Goal: Download file/media

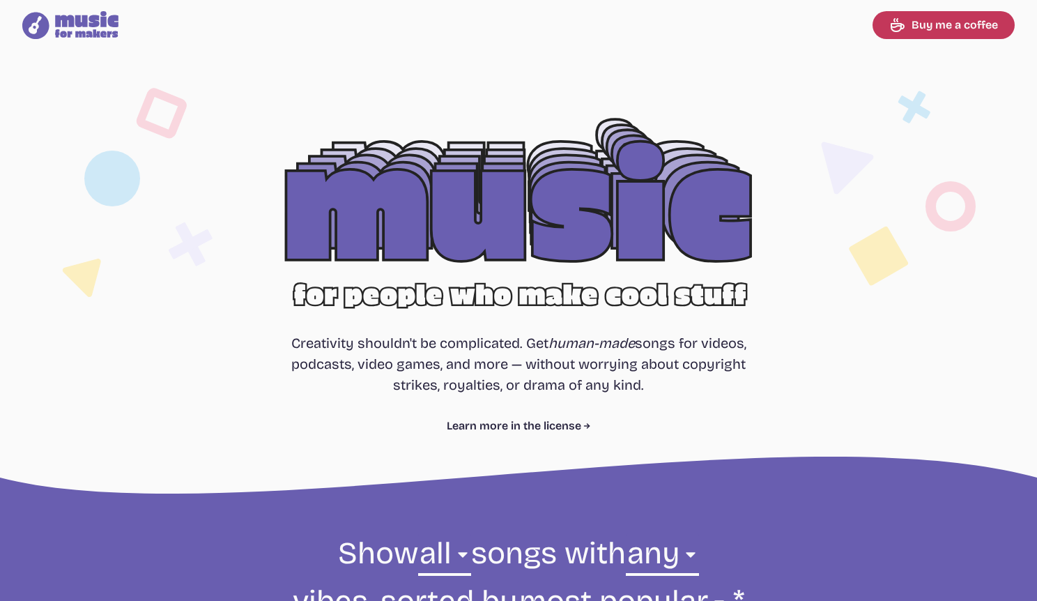
select select "most popular"
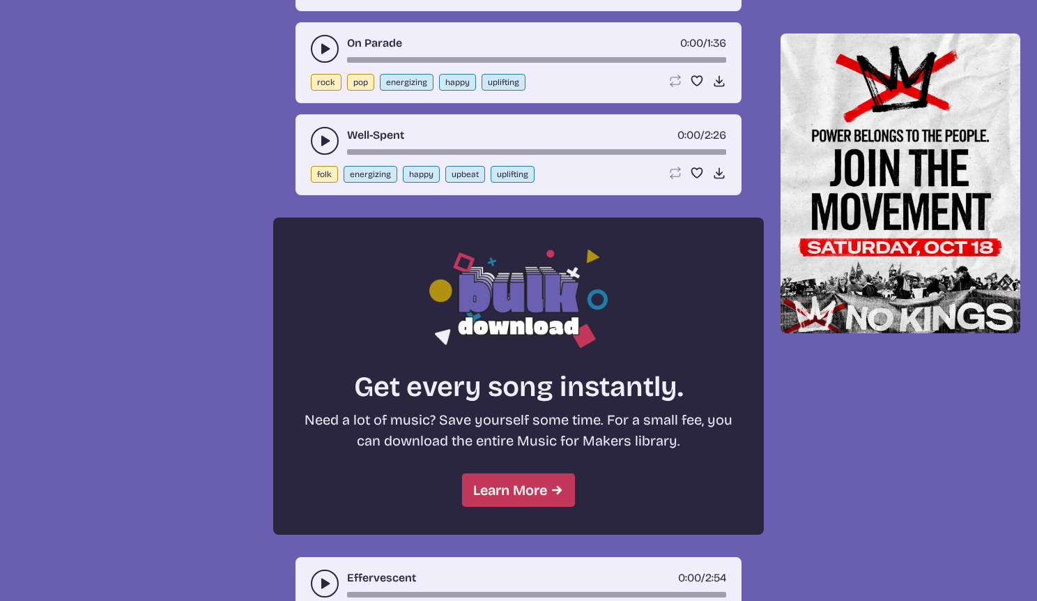
scroll to position [939, 0]
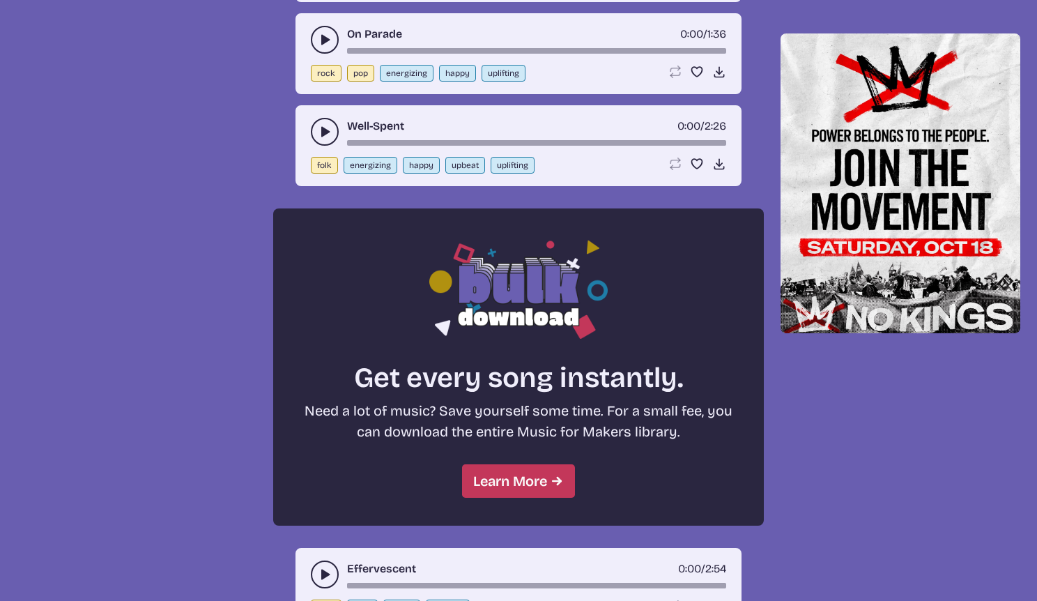
click at [320, 139] on icon "play-pause toggle" at bounding box center [325, 132] width 14 height 14
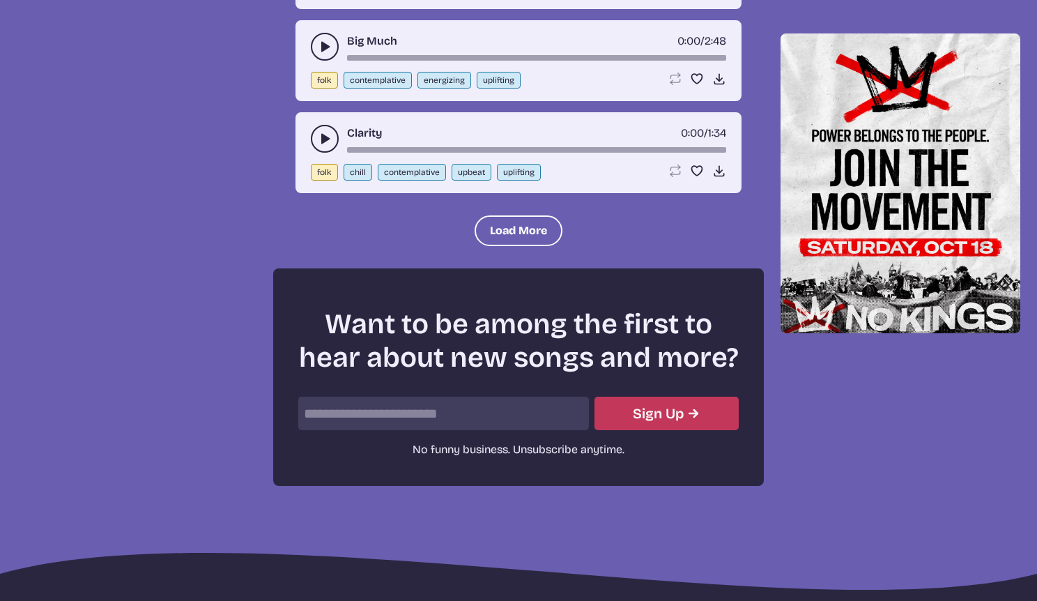
scroll to position [1966, 0]
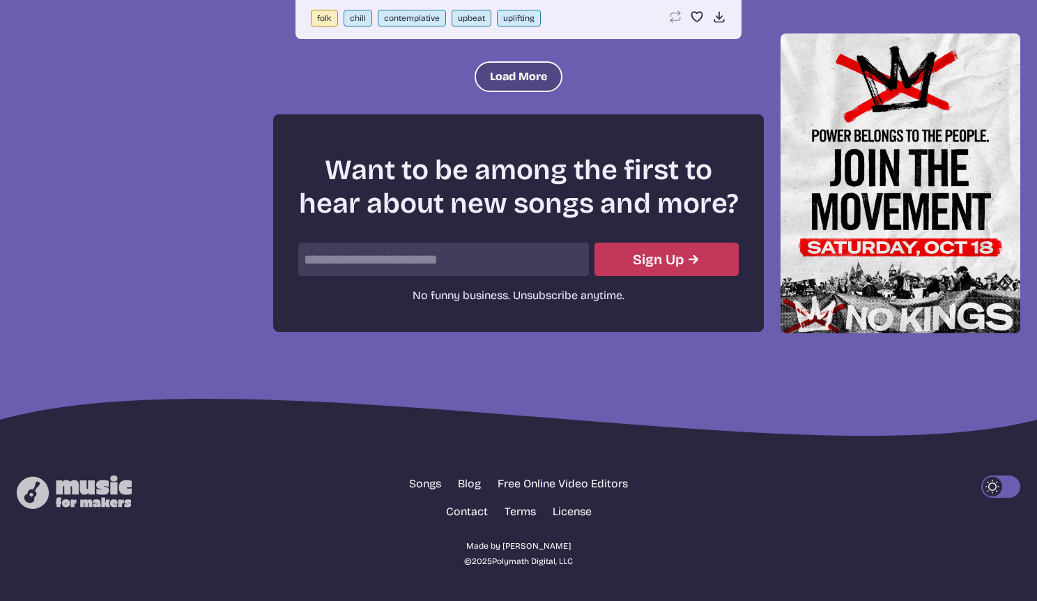
click at [509, 92] on button "Load More" at bounding box center [518, 76] width 88 height 31
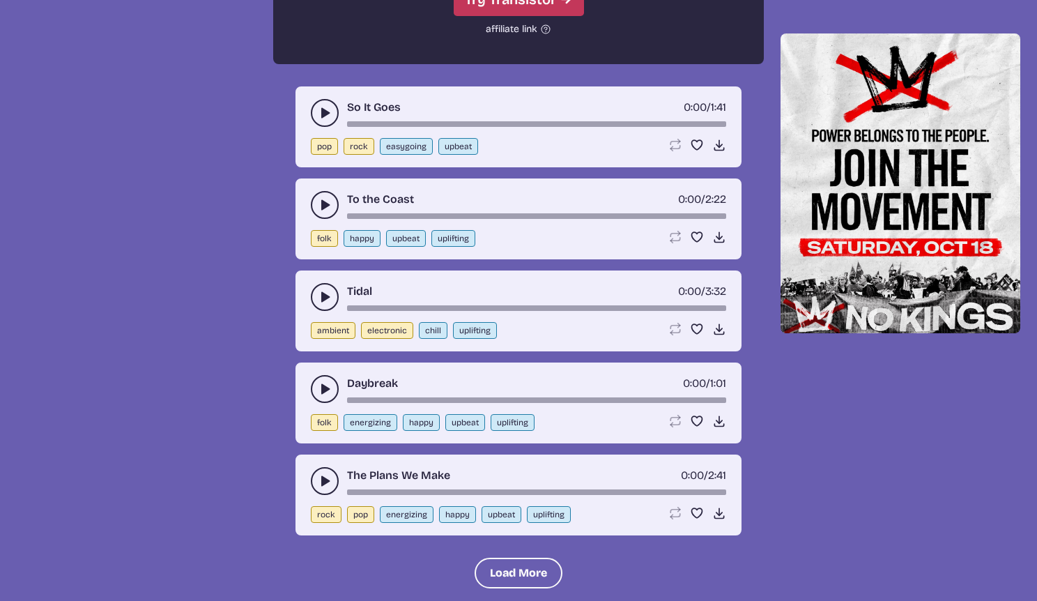
scroll to position [2828, 0]
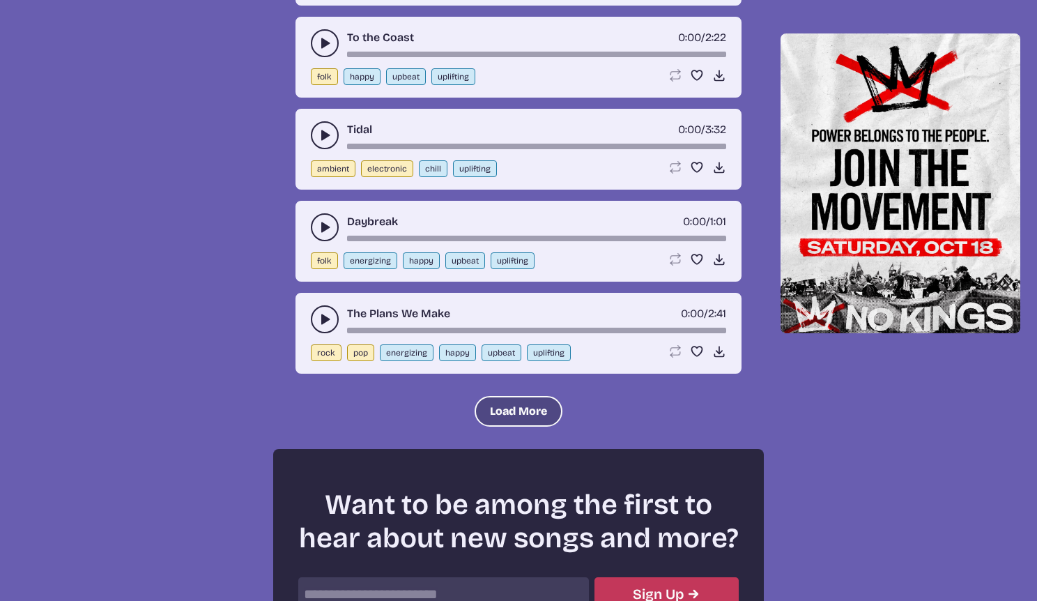
click at [500, 426] on button "Load More" at bounding box center [518, 411] width 88 height 31
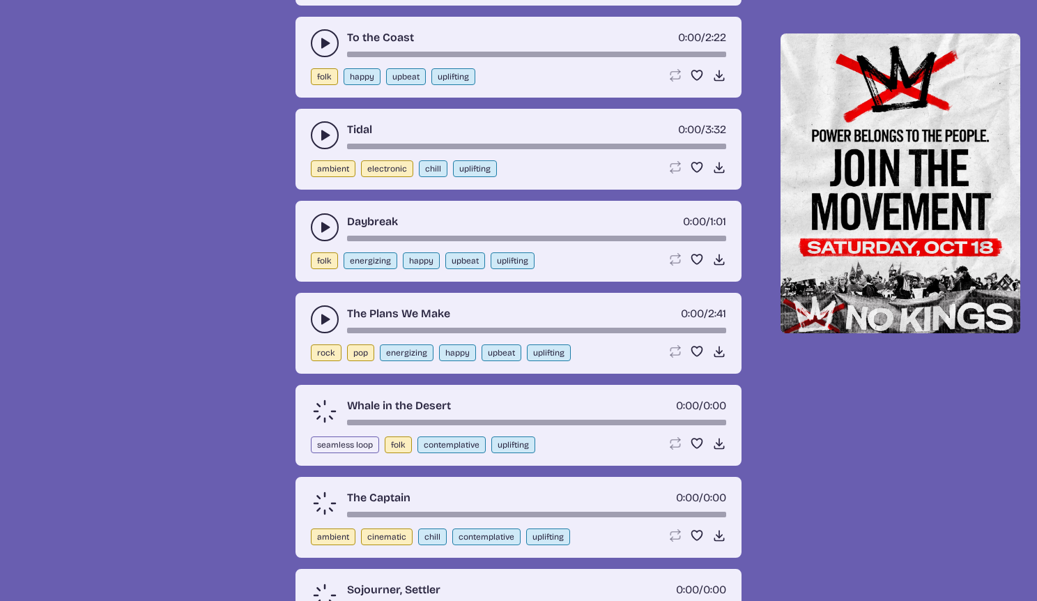
click at [318, 234] on icon "play-pause toggle" at bounding box center [325, 227] width 14 height 14
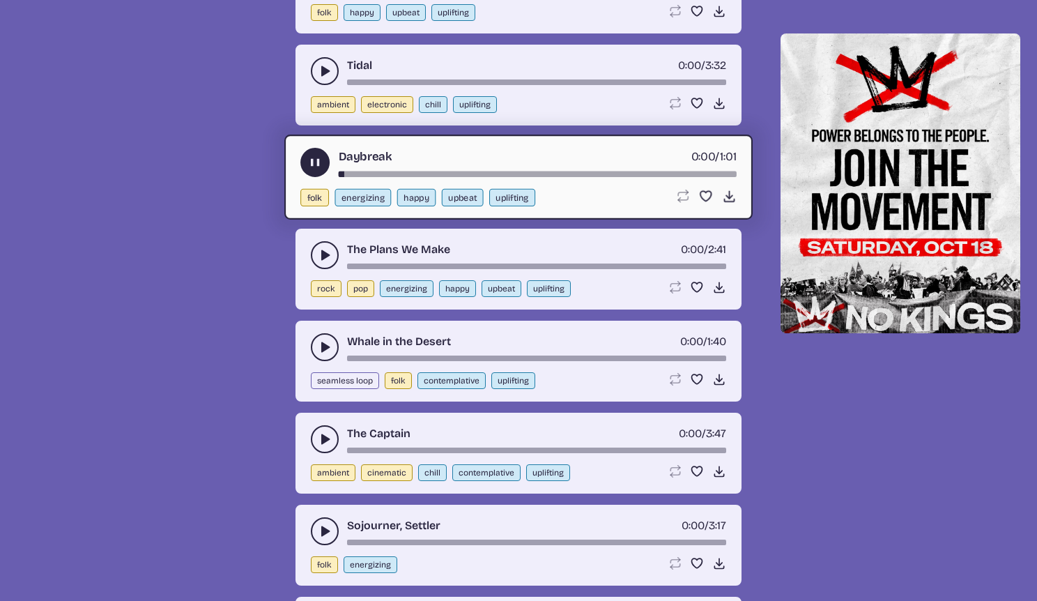
scroll to position [2982, 0]
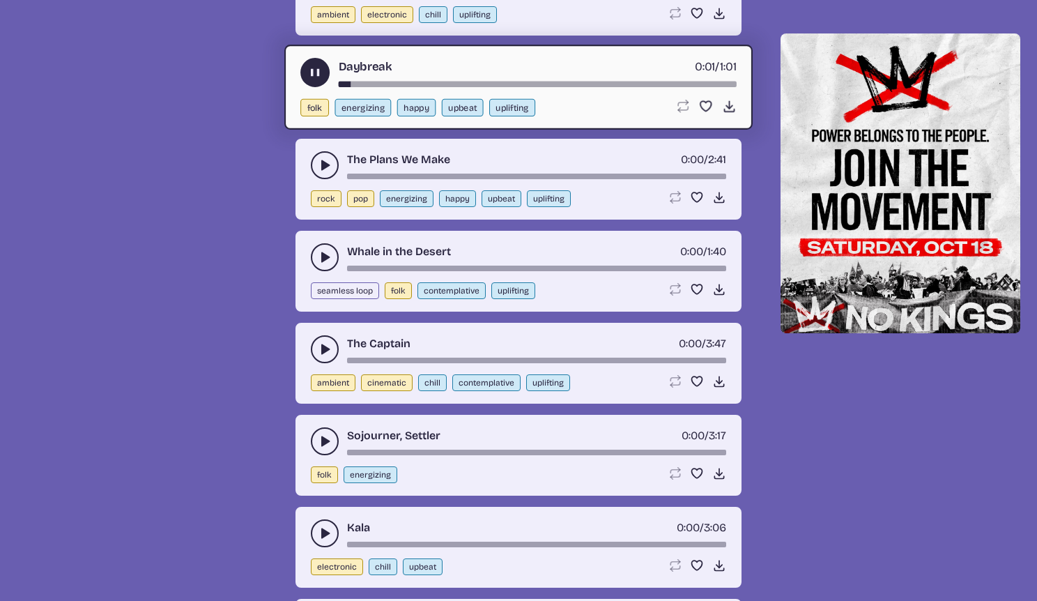
click at [328, 264] on icon "play-pause toggle" at bounding box center [325, 257] width 14 height 14
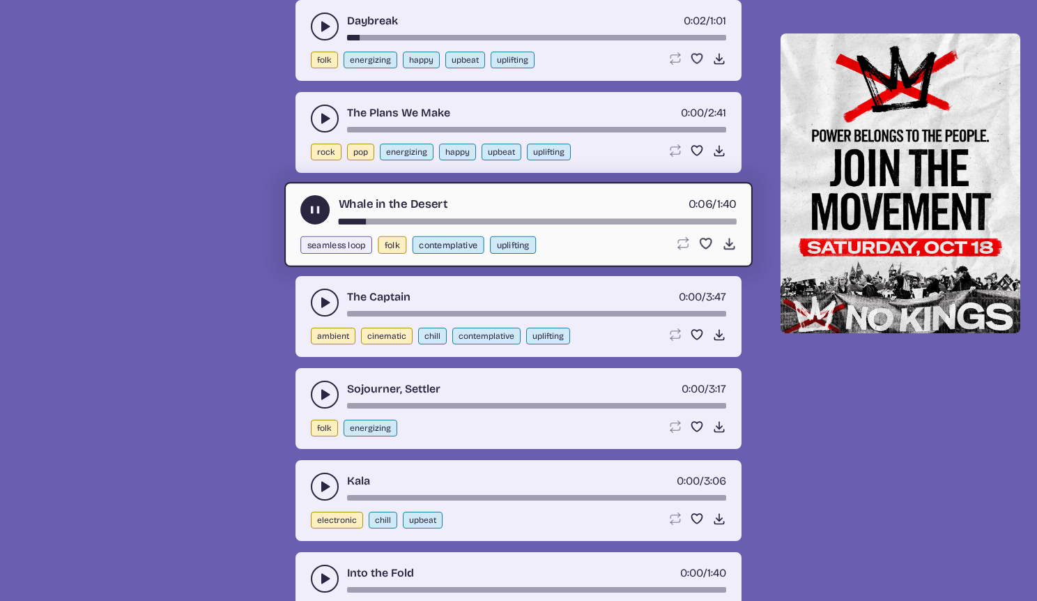
scroll to position [3114, 0]
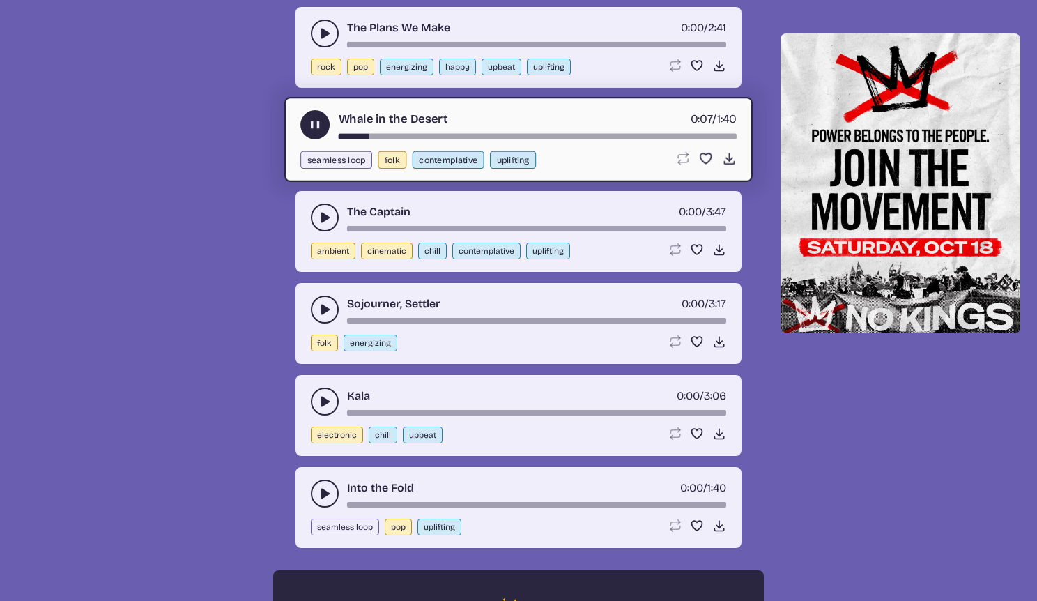
click at [325, 323] on button "play-pause toggle" at bounding box center [325, 309] width 28 height 28
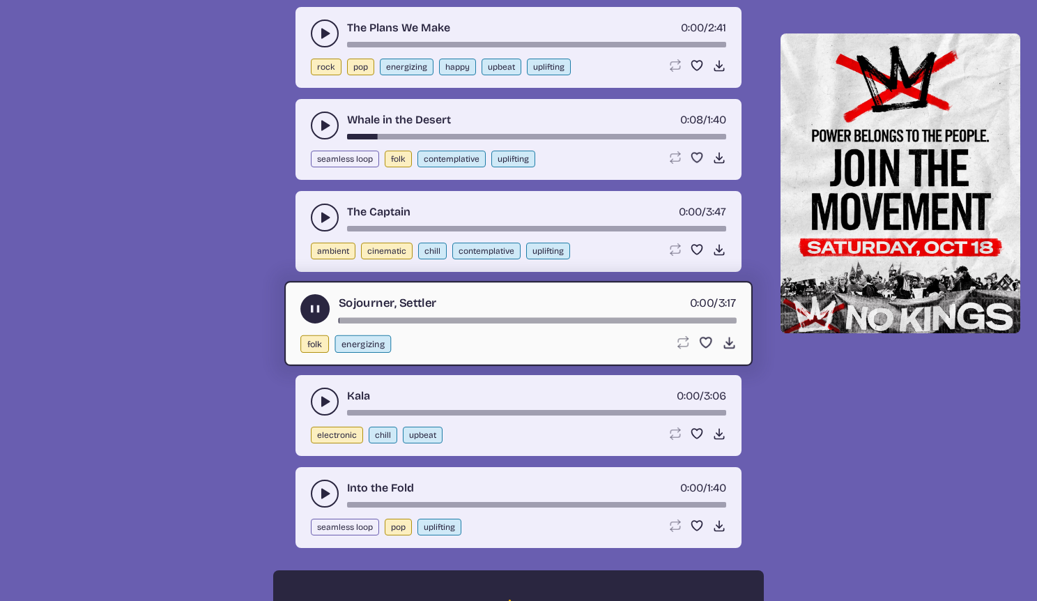
scroll to position [3169, 0]
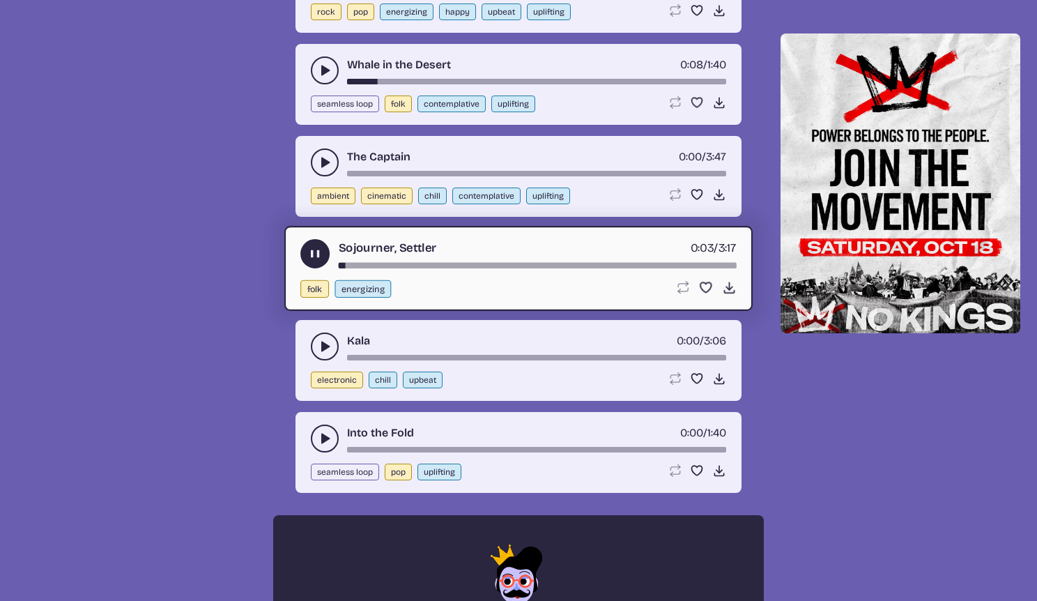
click at [361, 268] on div "Sojourner, Settler 0:03 / 3:17" at bounding box center [518, 253] width 436 height 29
click at [400, 268] on div "song-time-bar" at bounding box center [538, 266] width 398 height 6
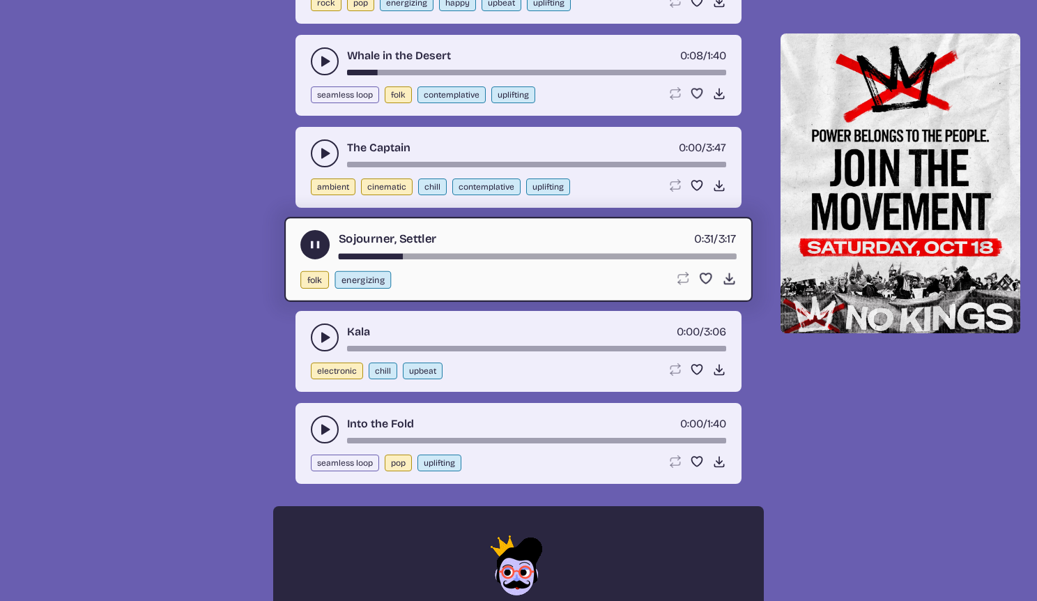
click at [331, 344] on icon "play-pause toggle" at bounding box center [325, 337] width 14 height 14
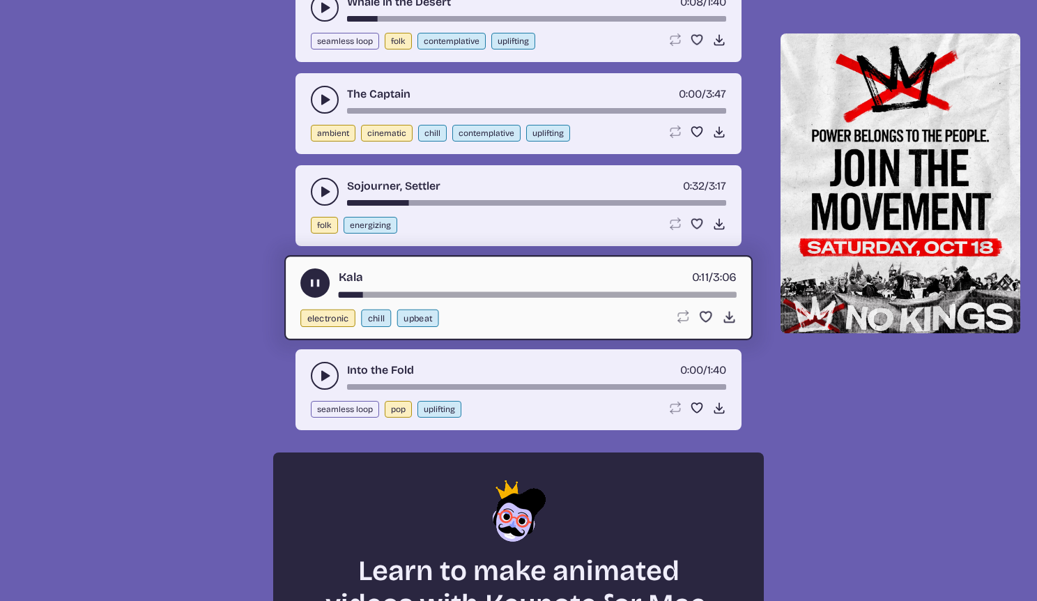
scroll to position [3321, 0]
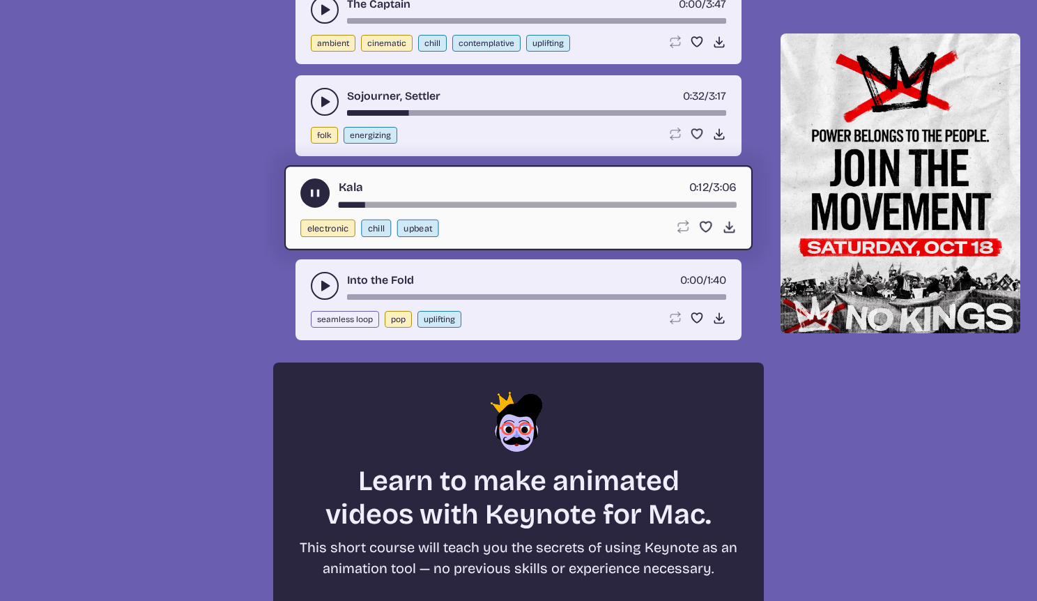
click at [323, 293] on icon "play-pause toggle" at bounding box center [325, 286] width 14 height 14
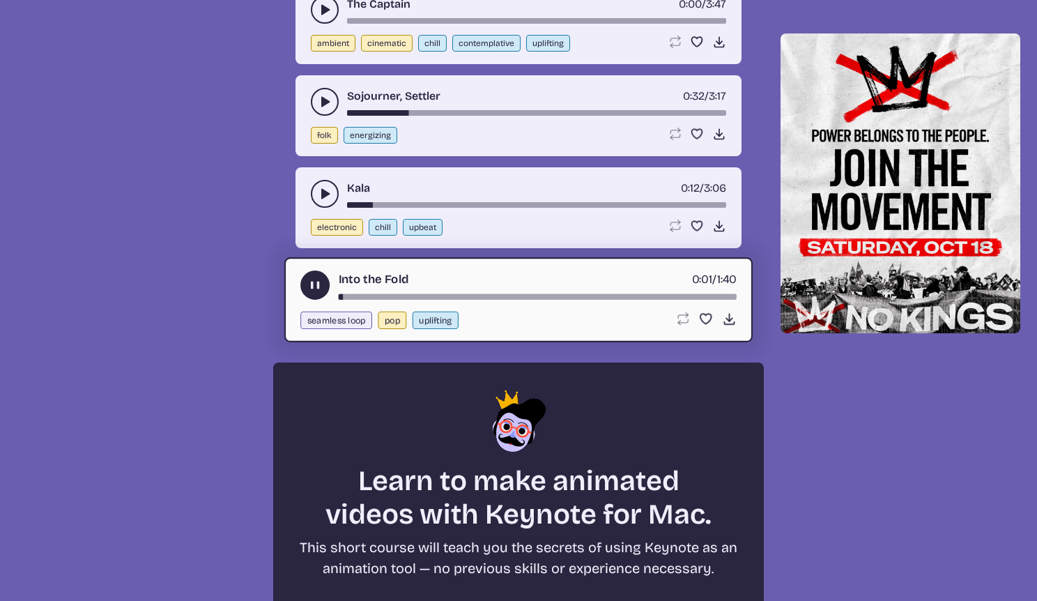
click at [369, 300] on div "song-time-bar" at bounding box center [538, 297] width 398 height 6
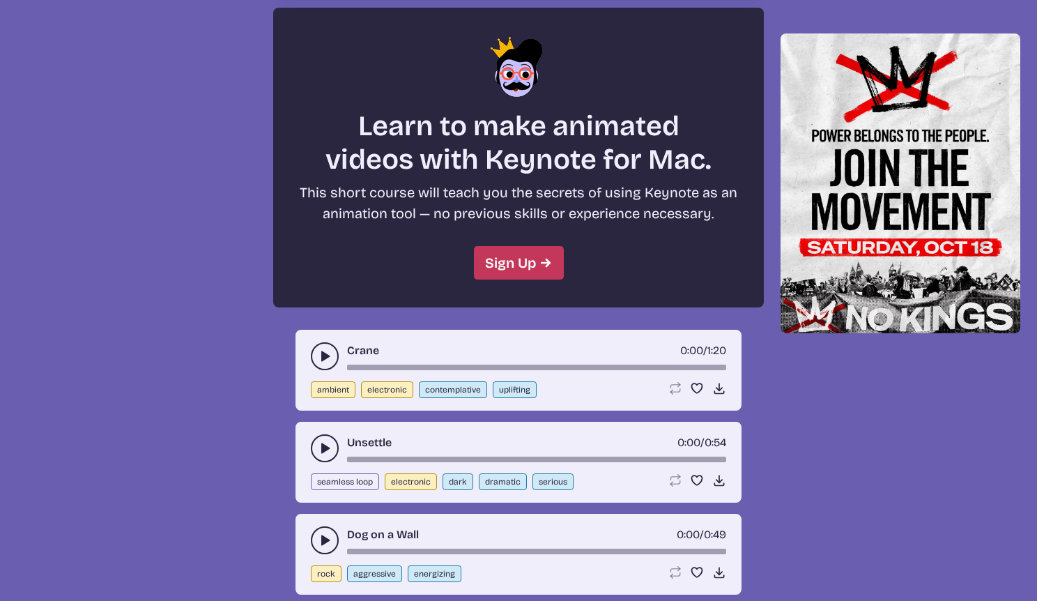
scroll to position [3748, 0]
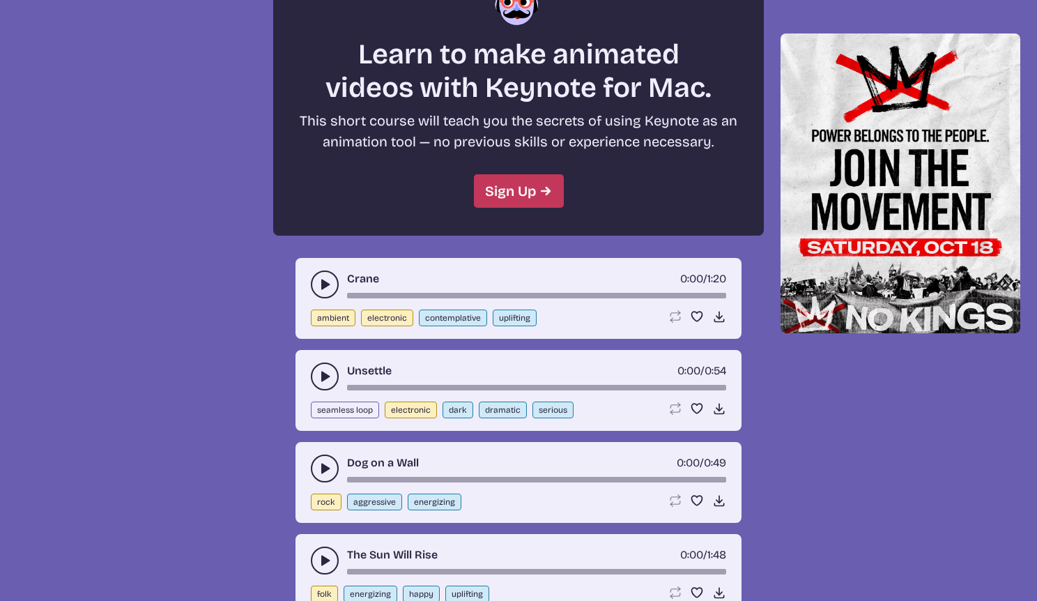
click at [327, 291] on icon "play-pause toggle" at bounding box center [325, 284] width 14 height 14
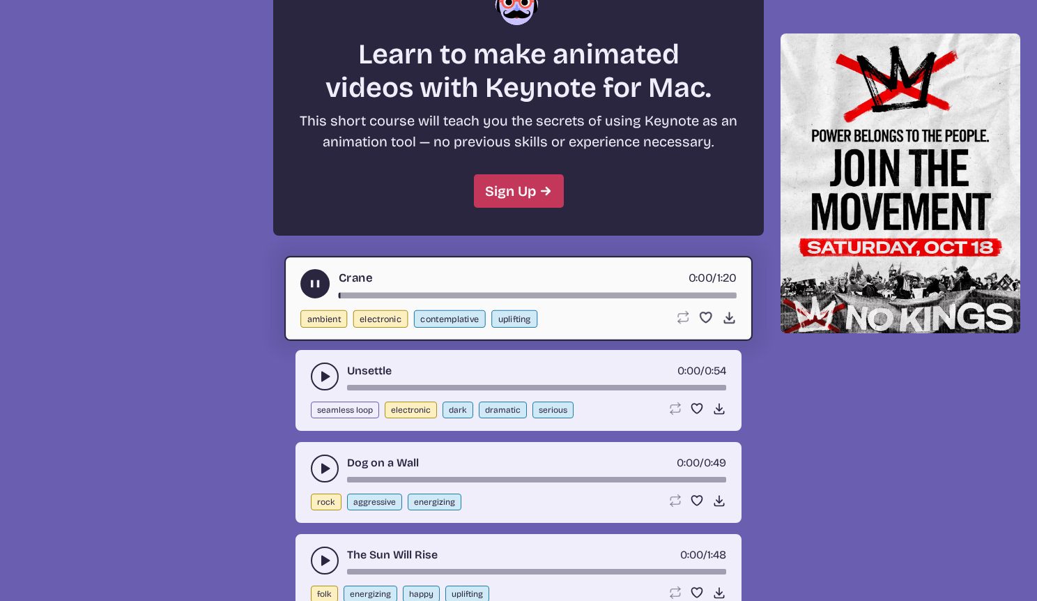
click at [412, 298] on div "song-time-bar" at bounding box center [538, 296] width 398 height 6
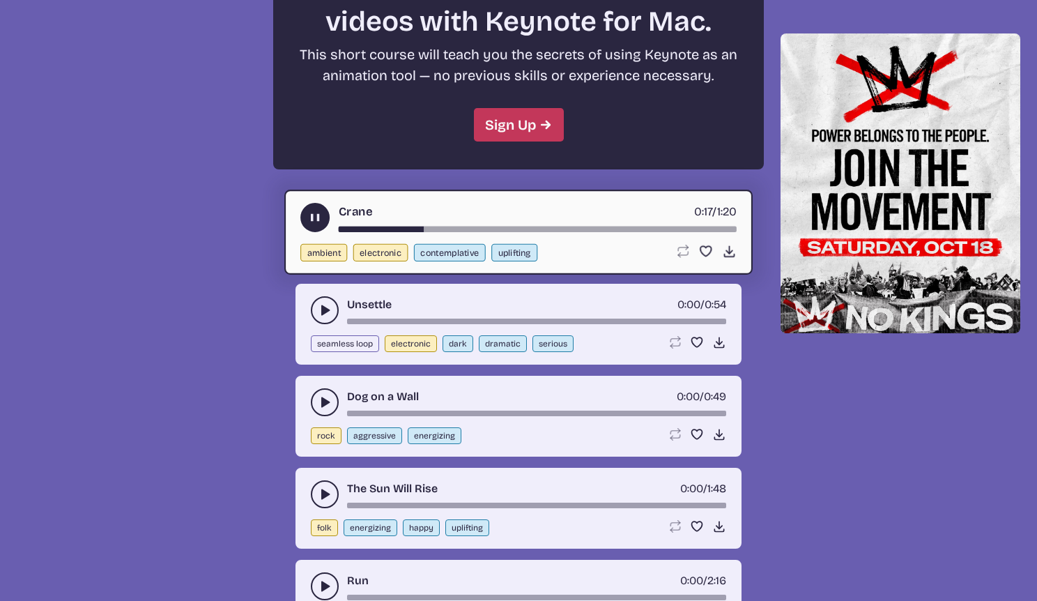
click at [325, 317] on use "play-pause toggle" at bounding box center [325, 310] width 14 height 14
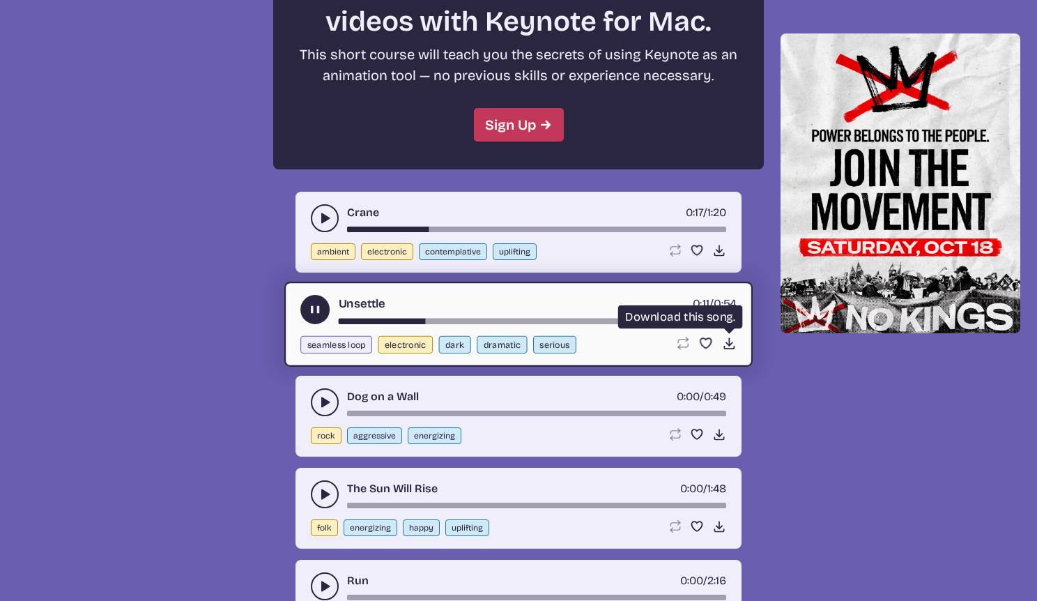
click at [726, 350] on icon "Download song" at bounding box center [729, 343] width 15 height 15
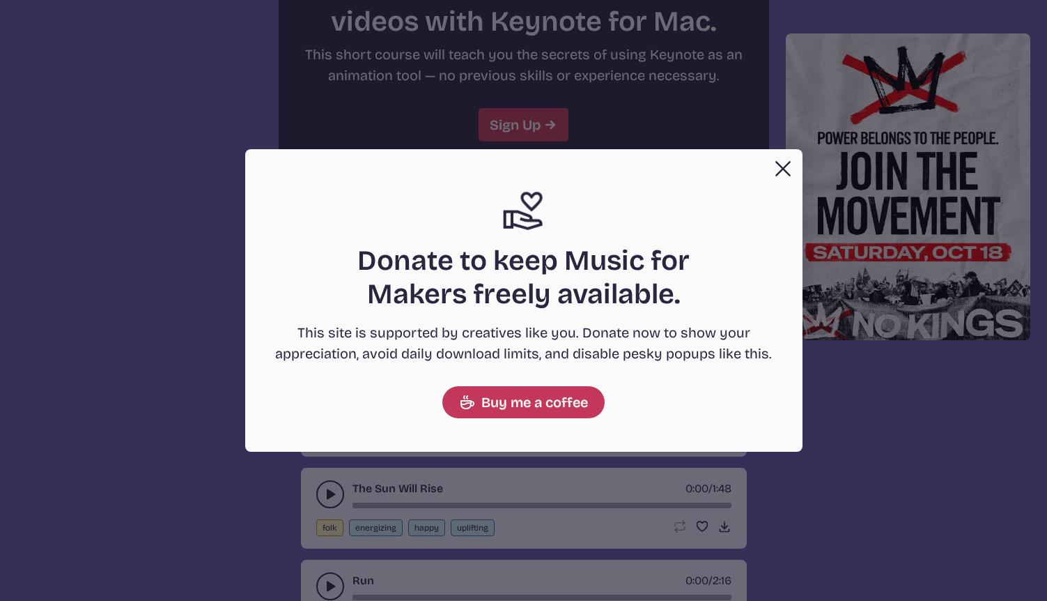
click at [782, 162] on button "Close" at bounding box center [783, 169] width 28 height 28
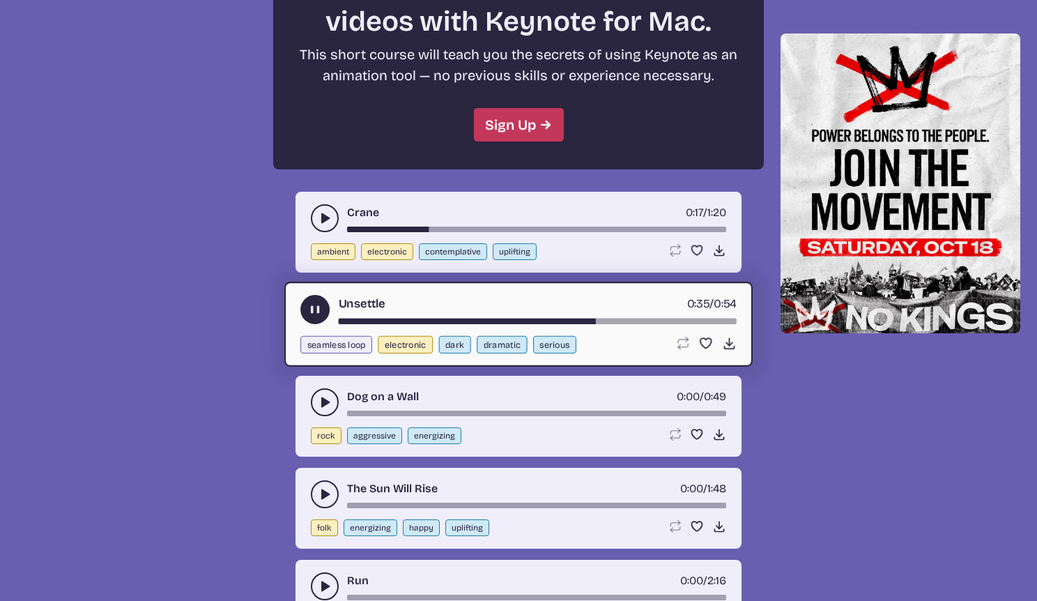
click at [300, 314] on div "Unsettle 0:35 / 0:54 seamless loop electronic dark dramatic serious Loop song L…" at bounding box center [518, 323] width 468 height 85
click at [307, 308] on button "play-pause toggle" at bounding box center [314, 309] width 29 height 29
